Goal: Navigation & Orientation: Find specific page/section

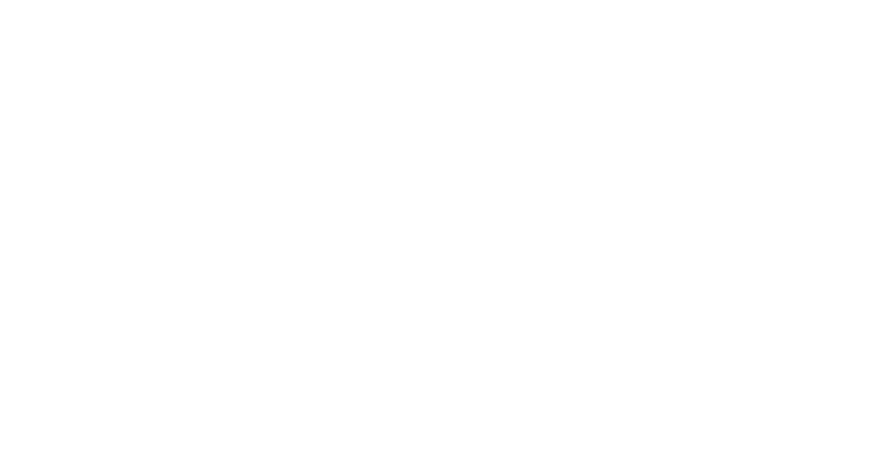
click at [625, 0] on html at bounding box center [435, 0] width 871 height 0
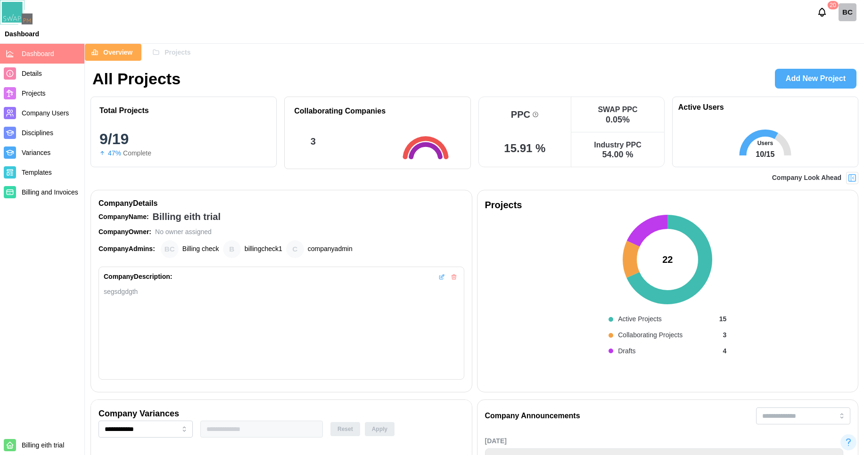
click at [819, 9] on icon "Notifications" at bounding box center [822, 12] width 10 height 10
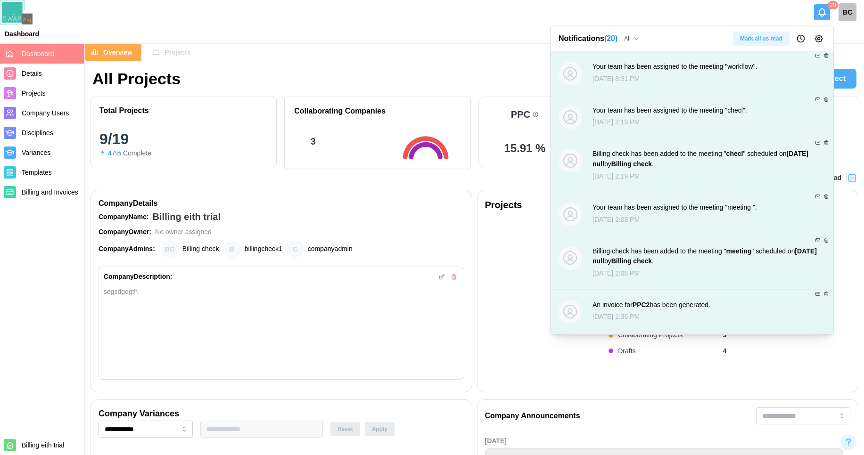
click at [828, 12] on button "Notifications" at bounding box center [822, 12] width 16 height 16
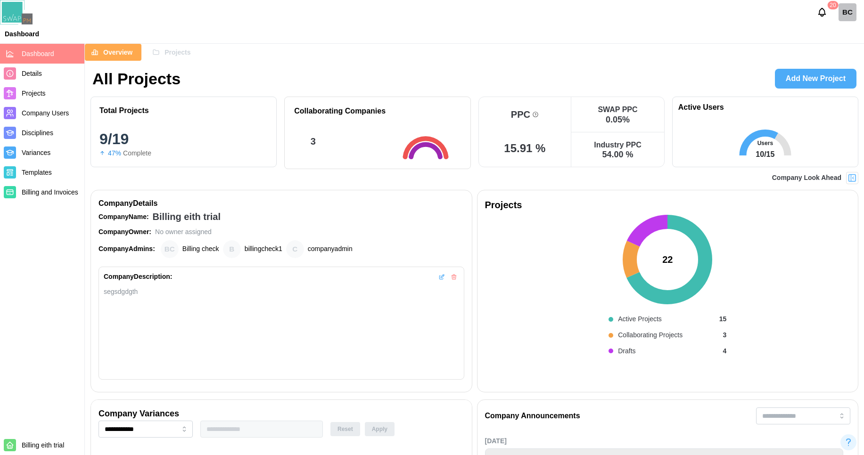
click at [852, 10] on div "BC" at bounding box center [847, 12] width 18 height 18
